Goal: Task Accomplishment & Management: Manage account settings

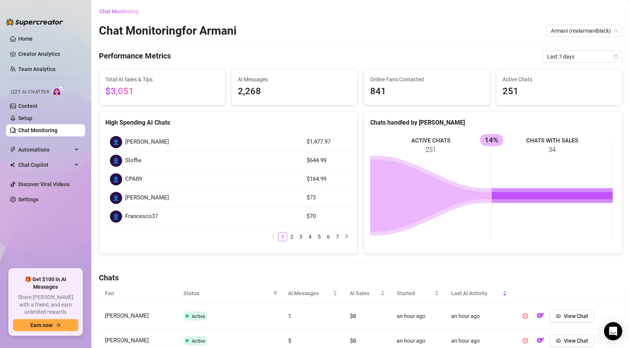
scroll to position [41, 0]
click at [606, 56] on span "Last 7 days" at bounding box center [582, 56] width 71 height 11
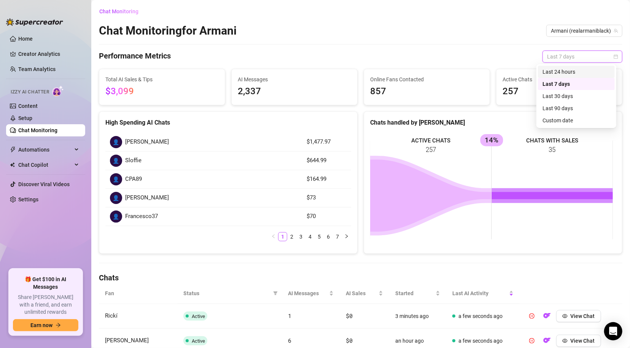
click at [569, 71] on div "Last 24 hours" at bounding box center [576, 72] width 68 height 8
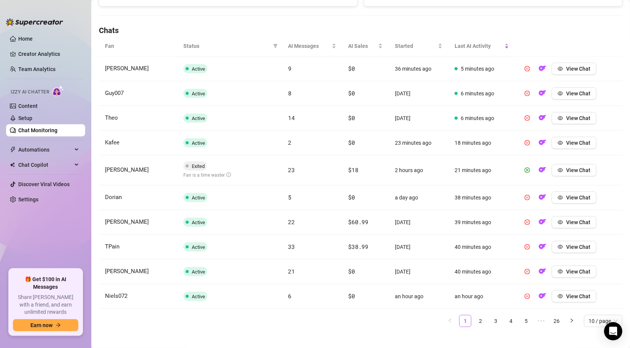
scroll to position [254, 0]
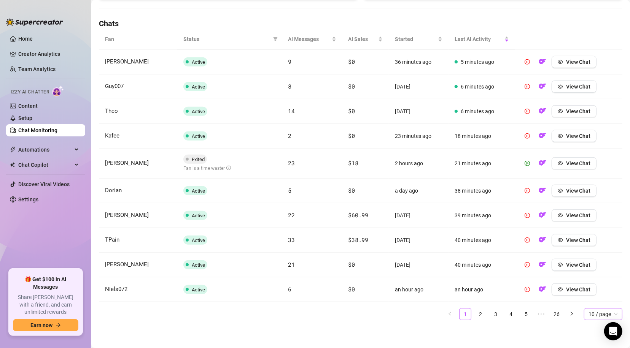
click at [605, 311] on span "10 / page" at bounding box center [602, 314] width 29 height 11
click at [592, 298] on div "100 / page" at bounding box center [603, 299] width 26 height 8
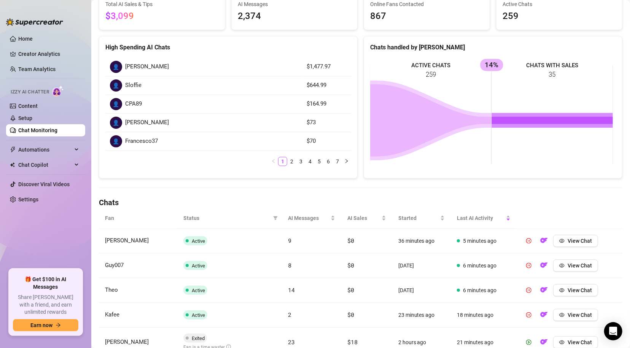
scroll to position [19, 0]
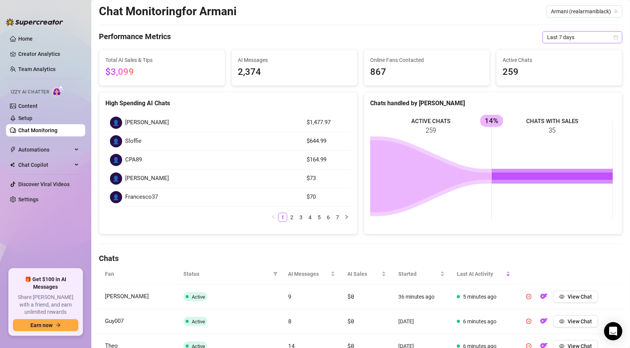
click at [603, 36] on span "Last 7 days" at bounding box center [582, 37] width 71 height 11
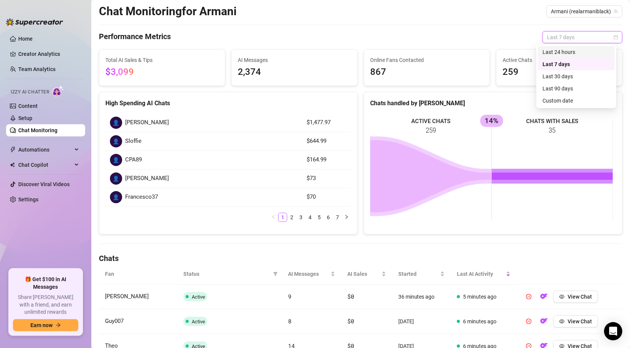
click at [580, 51] on div "Last 24 hours" at bounding box center [576, 52] width 68 height 8
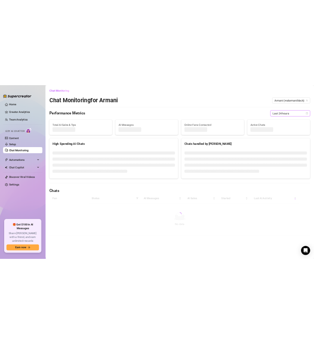
scroll to position [0, 0]
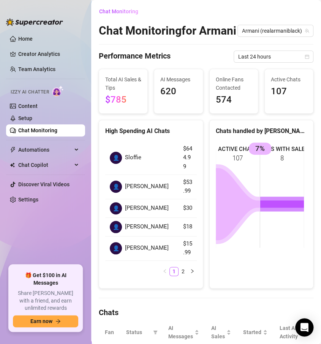
click at [136, 276] on ul "1 2" at bounding box center [151, 271] width 92 height 9
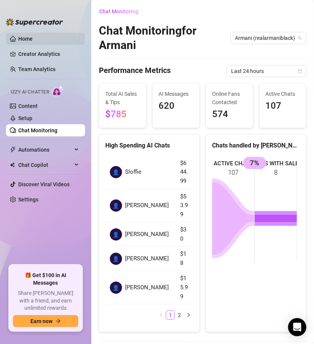
click at [32, 39] on link "Home" at bounding box center [25, 39] width 14 height 6
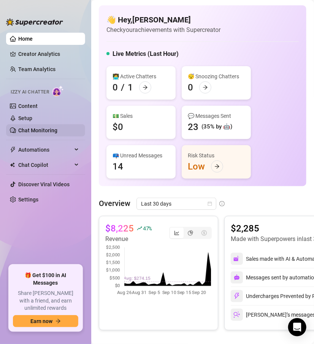
click at [34, 127] on link "Chat Monitoring" at bounding box center [37, 130] width 39 height 6
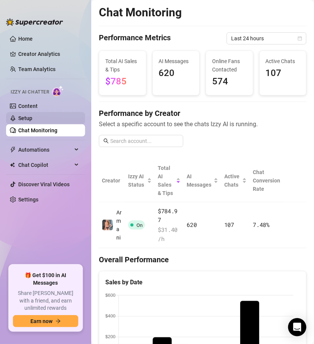
click at [32, 118] on link "Setup" at bounding box center [25, 118] width 14 height 6
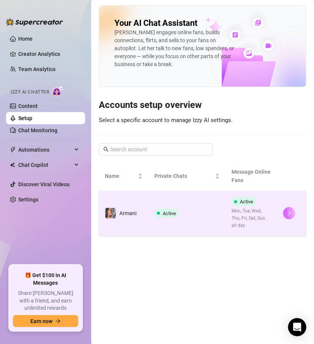
click at [289, 212] on icon "right" at bounding box center [289, 213] width 5 height 5
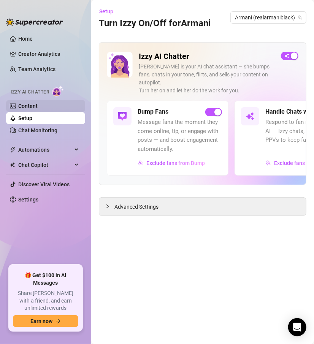
click at [29, 103] on link "Content" at bounding box center [27, 106] width 19 height 6
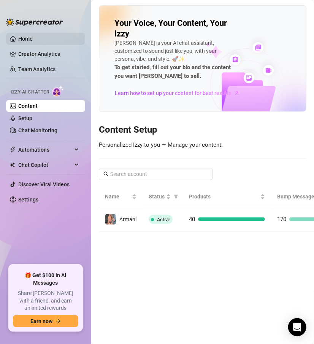
click at [33, 38] on link "Home" at bounding box center [25, 39] width 14 height 6
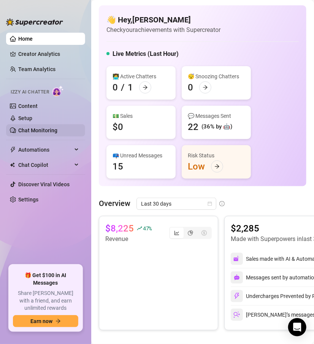
drag, startPoint x: 20, startPoint y: 129, endPoint x: 27, endPoint y: 125, distance: 7.5
click at [20, 129] on link "Chat Monitoring" at bounding box center [37, 130] width 39 height 6
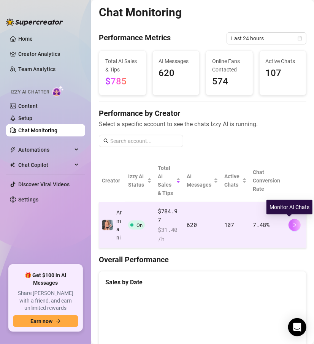
click at [294, 223] on icon "right" at bounding box center [295, 225] width 3 height 5
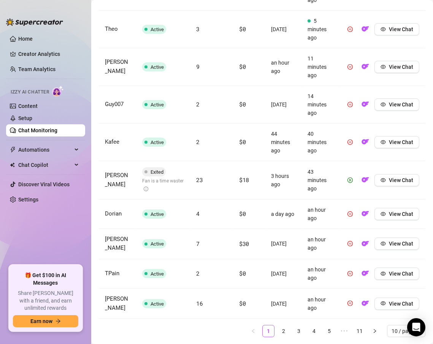
scroll to position [327, 0]
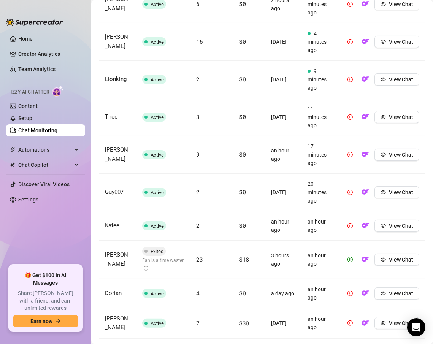
click at [57, 230] on ul "Home Creator Analytics Team Analytics Izzy AI Chatter Content Setup Chat Monito…" at bounding box center [45, 146] width 79 height 232
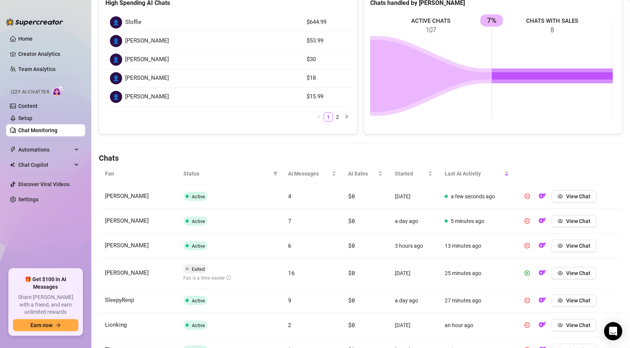
scroll to position [0, 0]
